Goal: Task Accomplishment & Management: Use online tool/utility

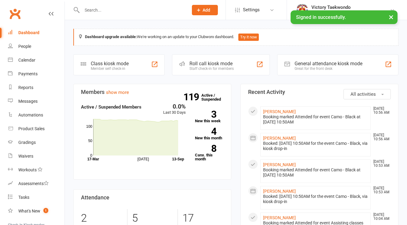
click at [172, 88] on section "Members show more 0.0% Last 30 Days Active / Suspended Members [DATE] Month [DA…" at bounding box center [152, 132] width 158 height 96
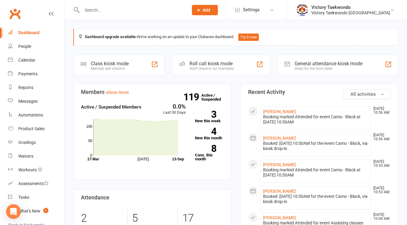
click at [124, 7] on input "text" at bounding box center [132, 10] width 104 height 9
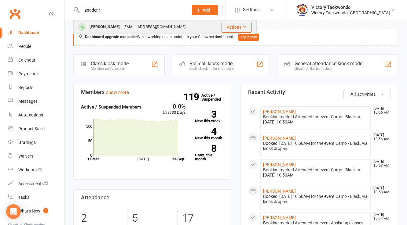
type input "znader r"
click at [125, 32] on div "[PERSON_NAME] [PERSON_NAME][EMAIL_ADDRESS][DOMAIN_NAME]" at bounding box center [143, 27] width 139 height 13
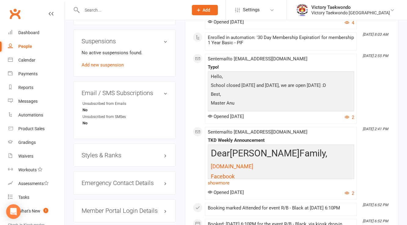
scroll to position [440, 0]
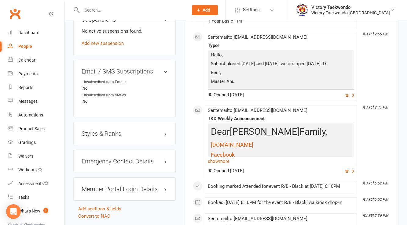
click at [110, 133] on div "Styles & Ranks" at bounding box center [124, 133] width 102 height 23
click at [110, 137] on h3 "Styles & Ranks" at bounding box center [125, 133] width 86 height 7
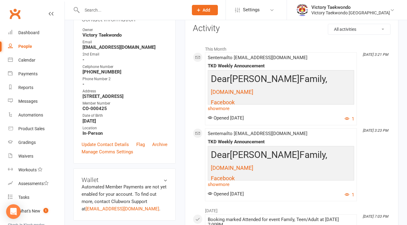
scroll to position [0, 0]
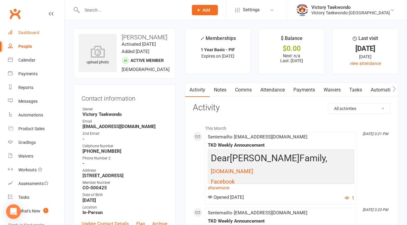
click at [39, 31] on link "Dashboard" at bounding box center [36, 33] width 56 height 14
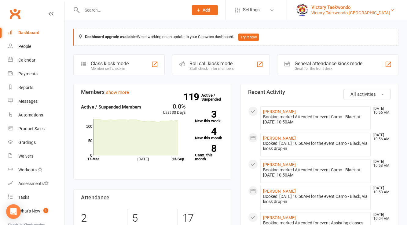
click at [328, 7] on div "Victory Taekwondo" at bounding box center [350, 7] width 78 height 5
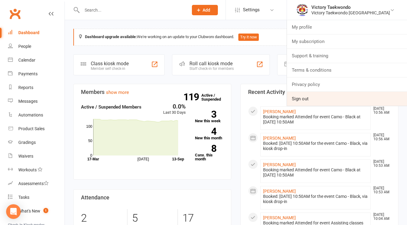
click at [328, 103] on link "Sign out" at bounding box center [347, 99] width 120 height 14
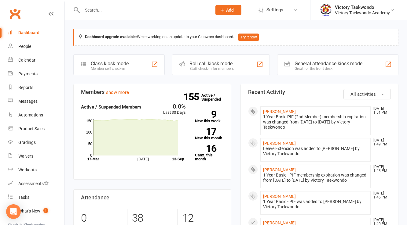
click at [29, 34] on div "Dashboard" at bounding box center [28, 32] width 21 height 5
click at [389, 13] on link "Victory Taekwondo Victory Taekwondo Academy" at bounding box center [358, 10] width 78 height 12
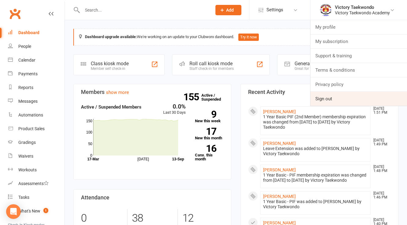
click at [331, 99] on link "Sign out" at bounding box center [358, 99] width 96 height 14
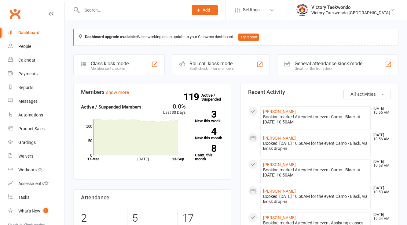
click at [109, 63] on div "Class kiosk mode" at bounding box center [110, 64] width 38 height 6
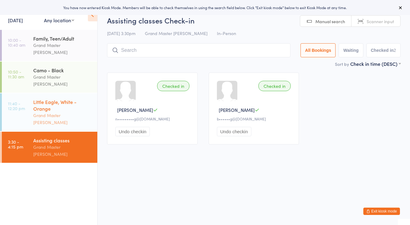
click at [58, 99] on div "Little Eagle, White - Orange" at bounding box center [62, 105] width 59 height 13
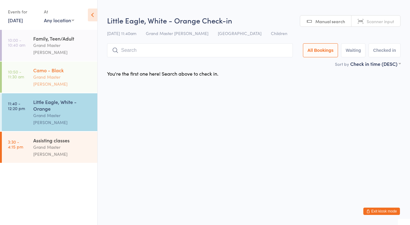
click at [47, 74] on div "Grand Master Kim" at bounding box center [62, 81] width 59 height 14
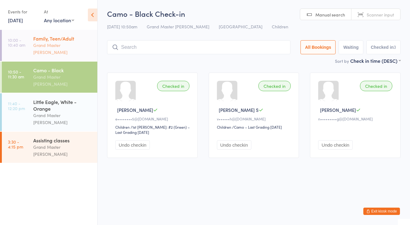
click at [44, 45] on div "Grand Master Kim" at bounding box center [62, 49] width 59 height 14
